Goal: Information Seeking & Learning: Learn about a topic

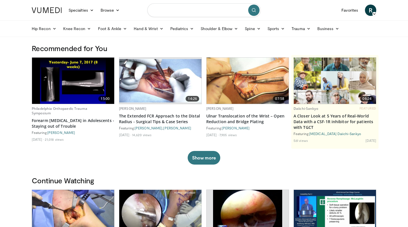
click at [168, 14] on input "Search topics, interventions" at bounding box center [203, 10] width 113 height 14
type input "**********"
click at [257, 12] on button "submit" at bounding box center [253, 10] width 11 height 11
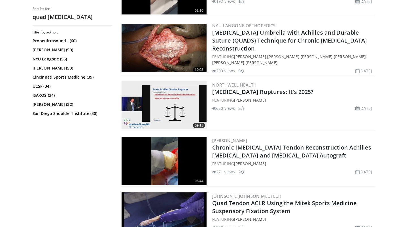
scroll to position [432, 0]
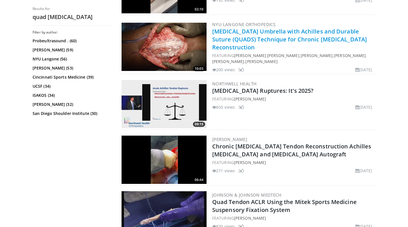
click at [260, 39] on link "[MEDICAL_DATA] Umbrella with Achilles and Durable Suture (QUADS) Technique for …" at bounding box center [289, 39] width 155 height 24
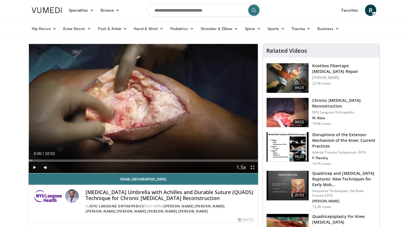
click at [252, 167] on span "Video Player" at bounding box center [252, 166] width 11 height 11
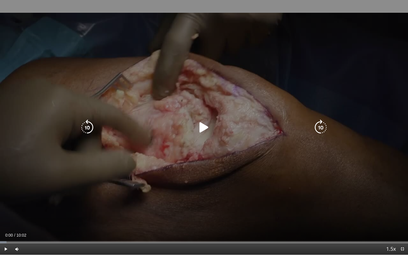
click at [201, 129] on icon "Video Player" at bounding box center [204, 128] width 16 height 16
click at [203, 129] on icon "Video Player" at bounding box center [204, 128] width 16 height 16
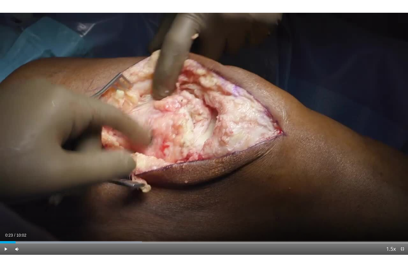
click at [198, 144] on div "10 seconds Tap to unmute" at bounding box center [204, 127] width 408 height 255
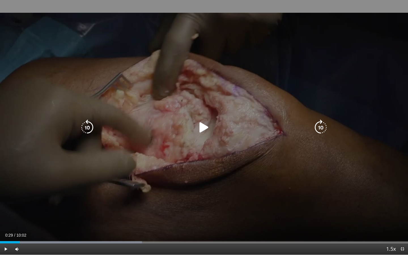
click at [203, 124] on icon "Video Player" at bounding box center [204, 128] width 16 height 16
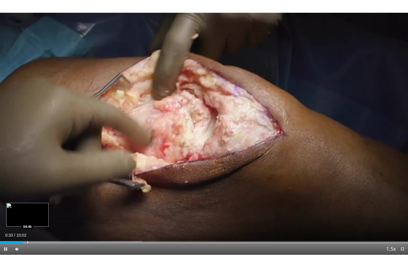
click at [27, 226] on div "Progress Bar" at bounding box center [27, 242] width 1 height 2
click at [33, 226] on div "Progress Bar" at bounding box center [33, 242] width 1 height 2
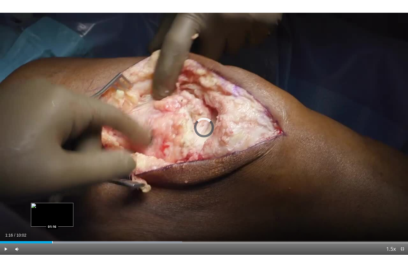
click at [52, 226] on div "Progress Bar" at bounding box center [52, 242] width 1 height 2
click at [57, 226] on div "Progress Bar" at bounding box center [57, 242] width 1 height 2
click at [65, 226] on div "Progress Bar" at bounding box center [64, 242] width 1 height 2
click at [71, 226] on div "Progress Bar" at bounding box center [71, 242] width 1 height 2
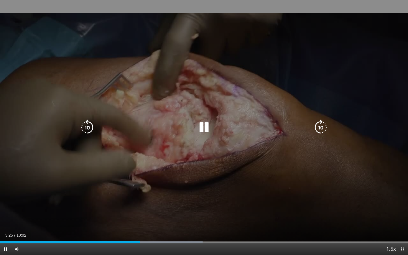
click at [205, 127] on icon "Video Player" at bounding box center [204, 128] width 16 height 16
